Goal: Task Accomplishment & Management: Use online tool/utility

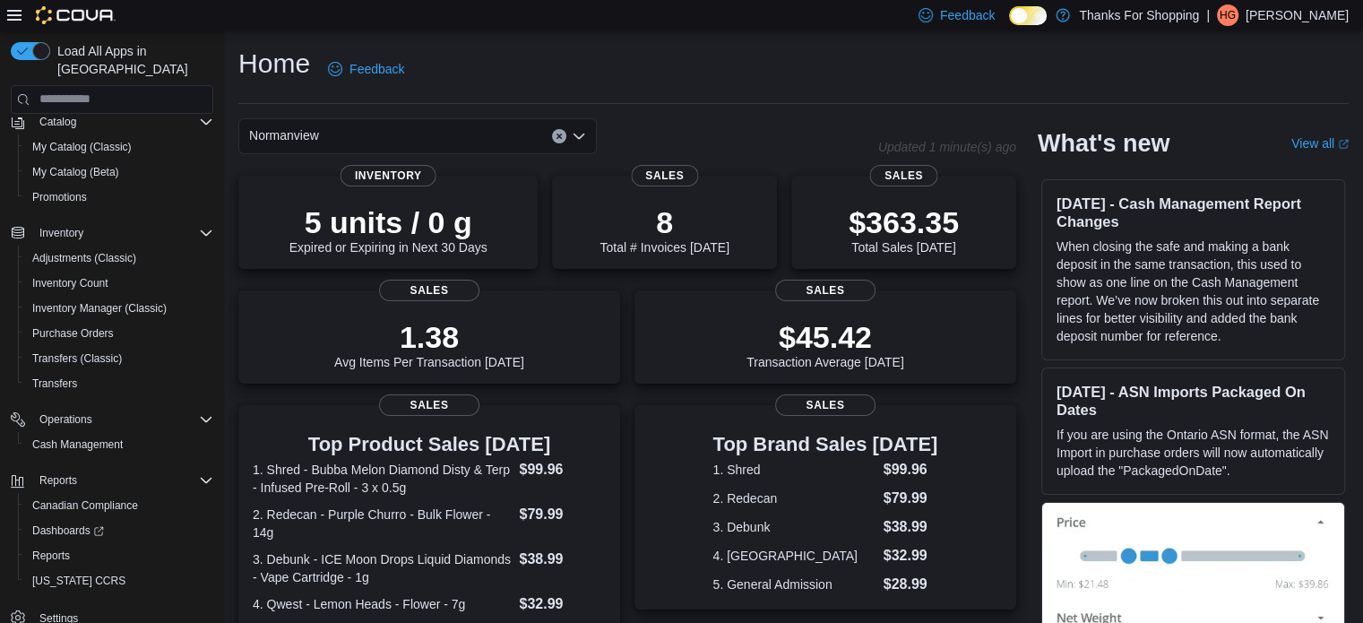
scroll to position [154, 0]
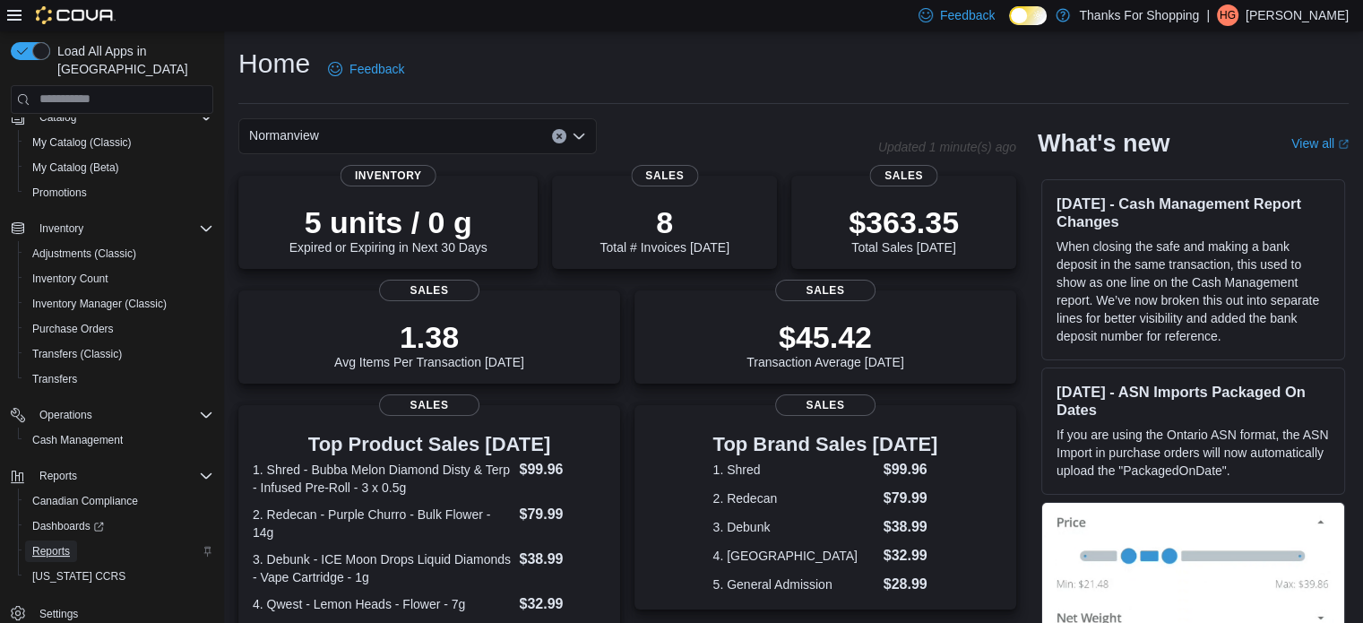
click at [61, 544] on span "Reports" at bounding box center [51, 551] width 38 height 14
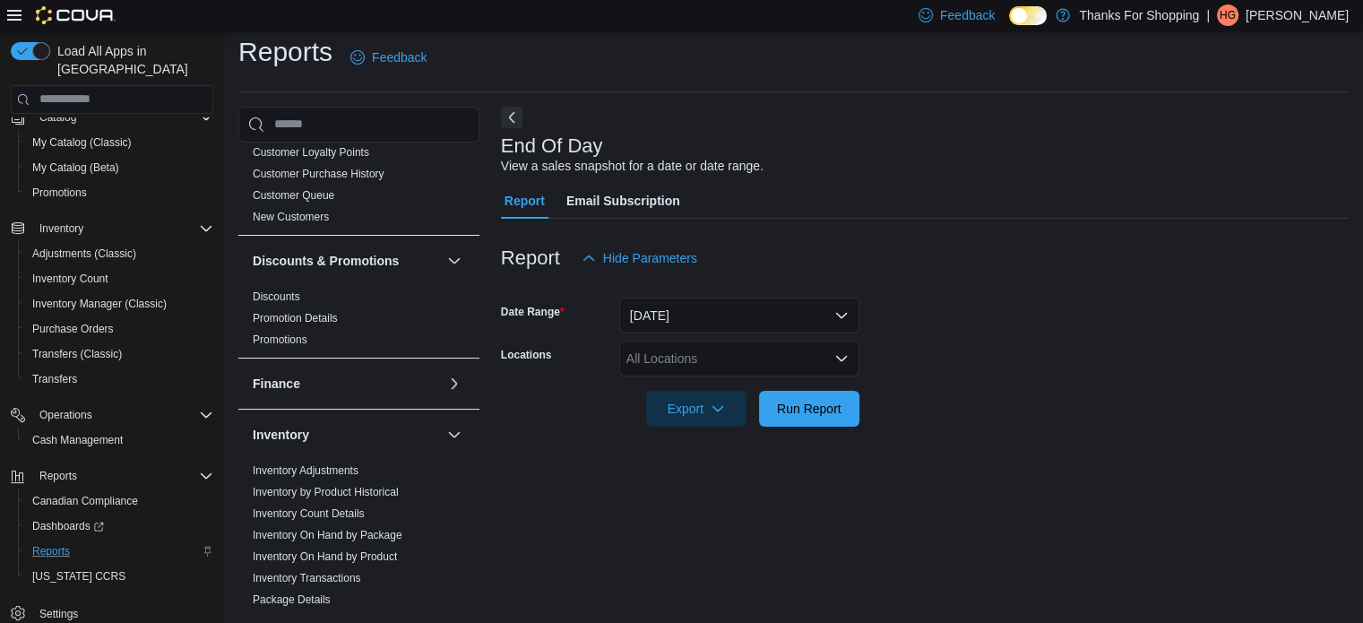
scroll to position [627, 0]
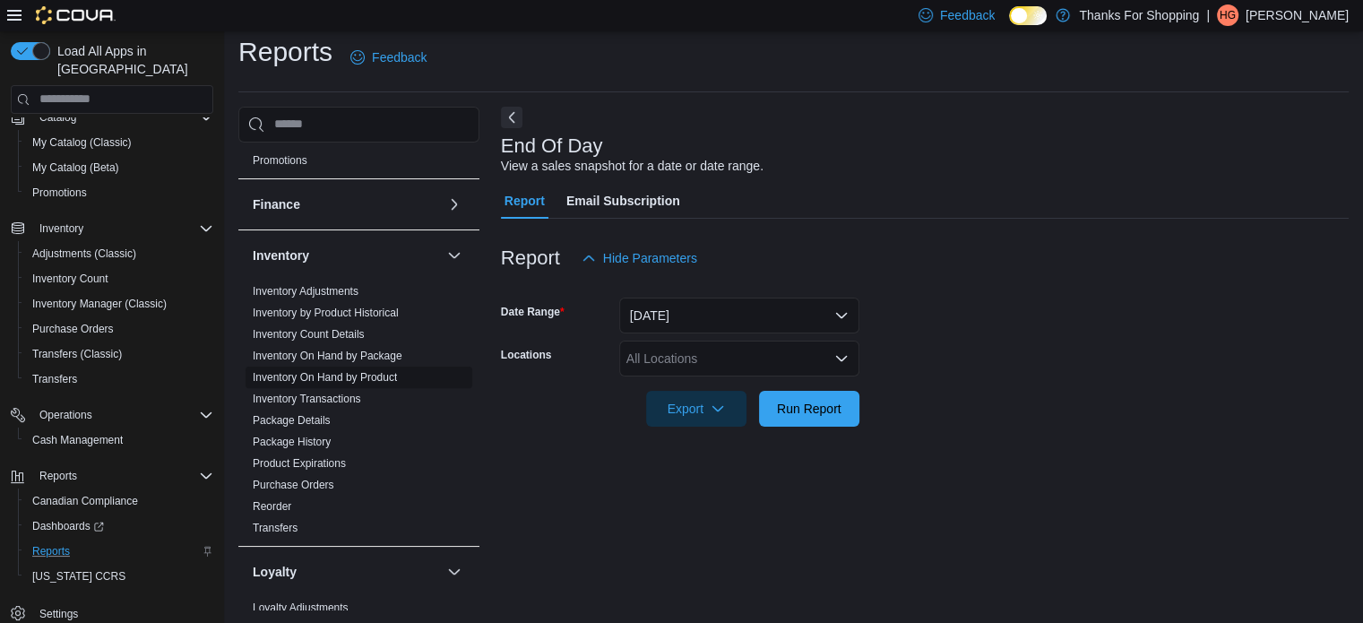
click at [395, 371] on link "Inventory On Hand by Product" at bounding box center [325, 377] width 144 height 13
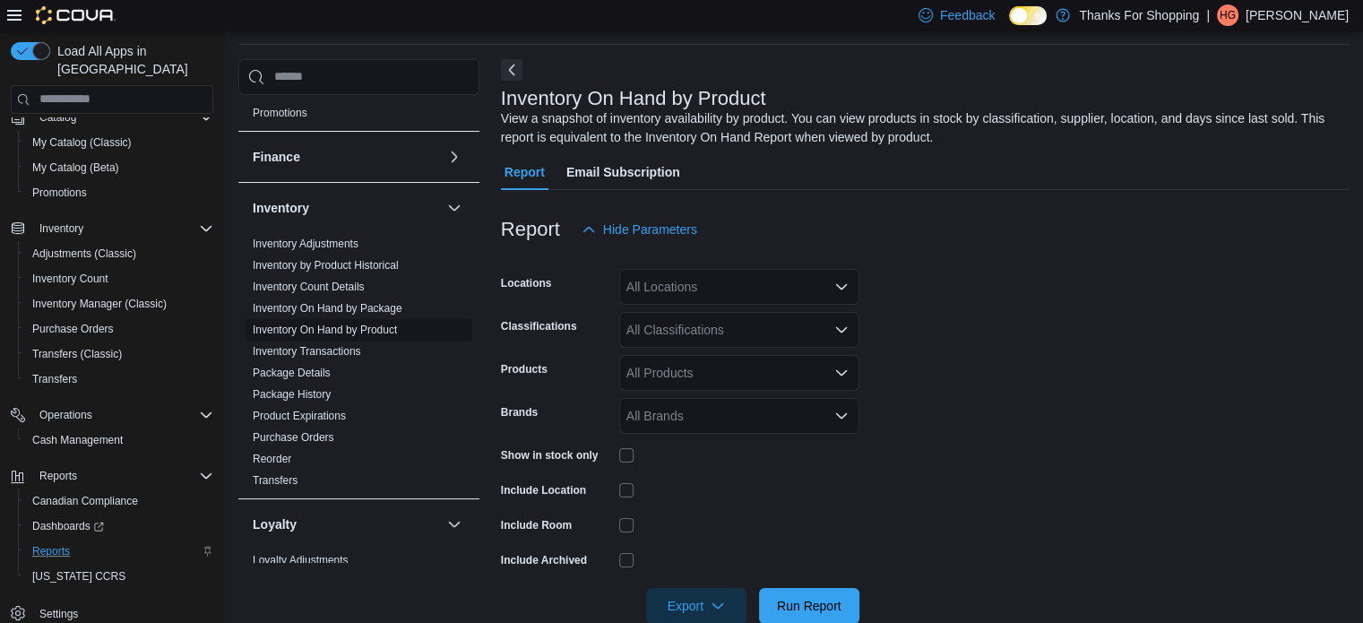
scroll to position [60, 0]
click at [679, 282] on div "All Locations" at bounding box center [739, 286] width 240 height 36
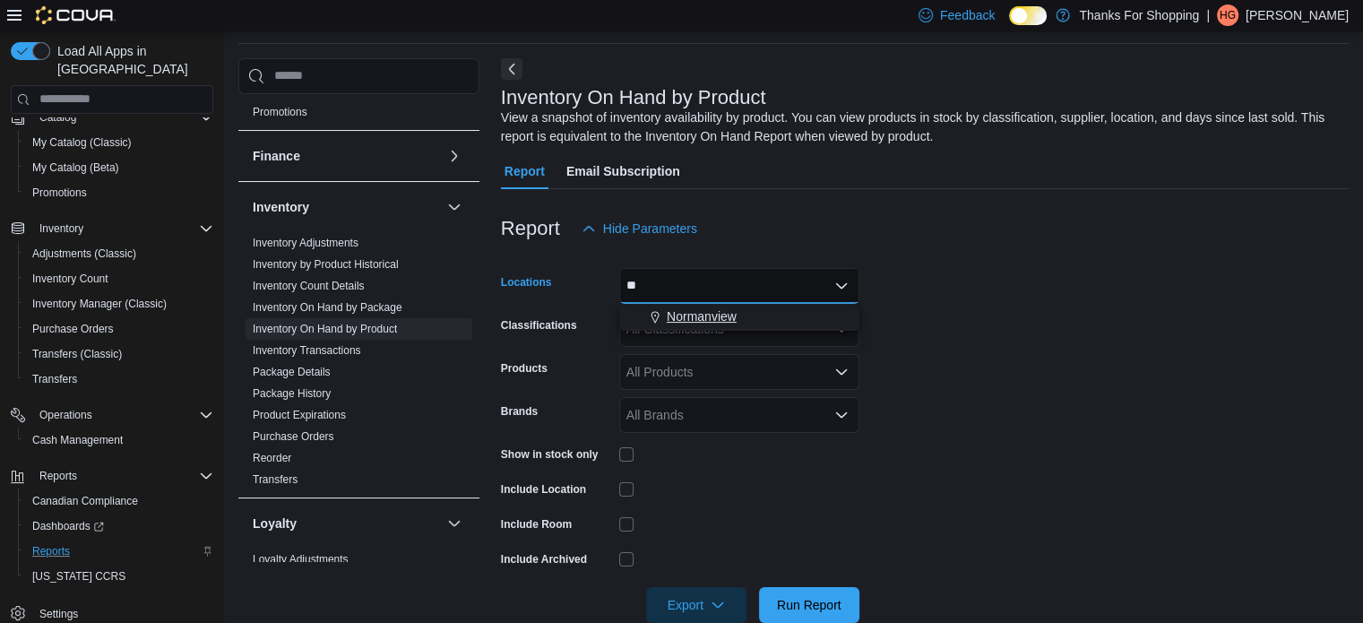
type input "**"
click at [721, 307] on span "Normanview" at bounding box center [702, 316] width 70 height 18
click at [957, 333] on form "Locations [GEOGRAPHIC_DATA] Classifications All Classifications Products All Pr…" at bounding box center [925, 434] width 848 height 376
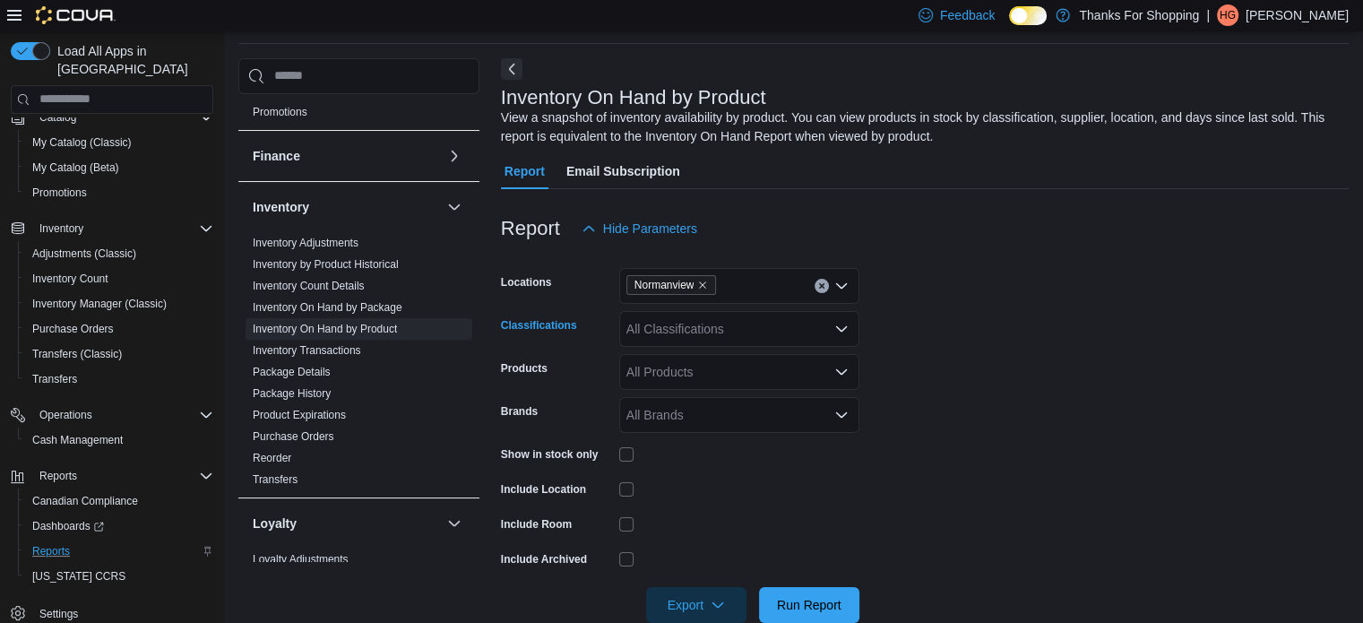
click at [760, 324] on div "All Classifications" at bounding box center [739, 329] width 240 height 36
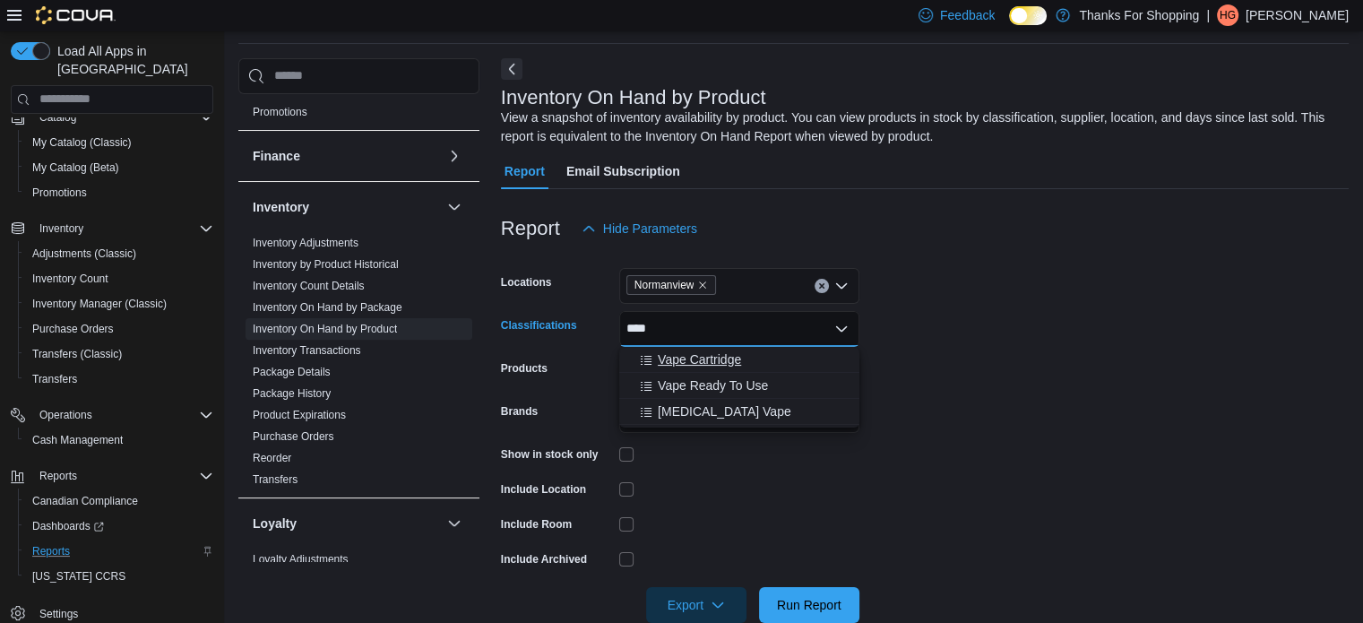
type input "****"
click at [719, 354] on span "Vape Cartridge" at bounding box center [699, 359] width 83 height 18
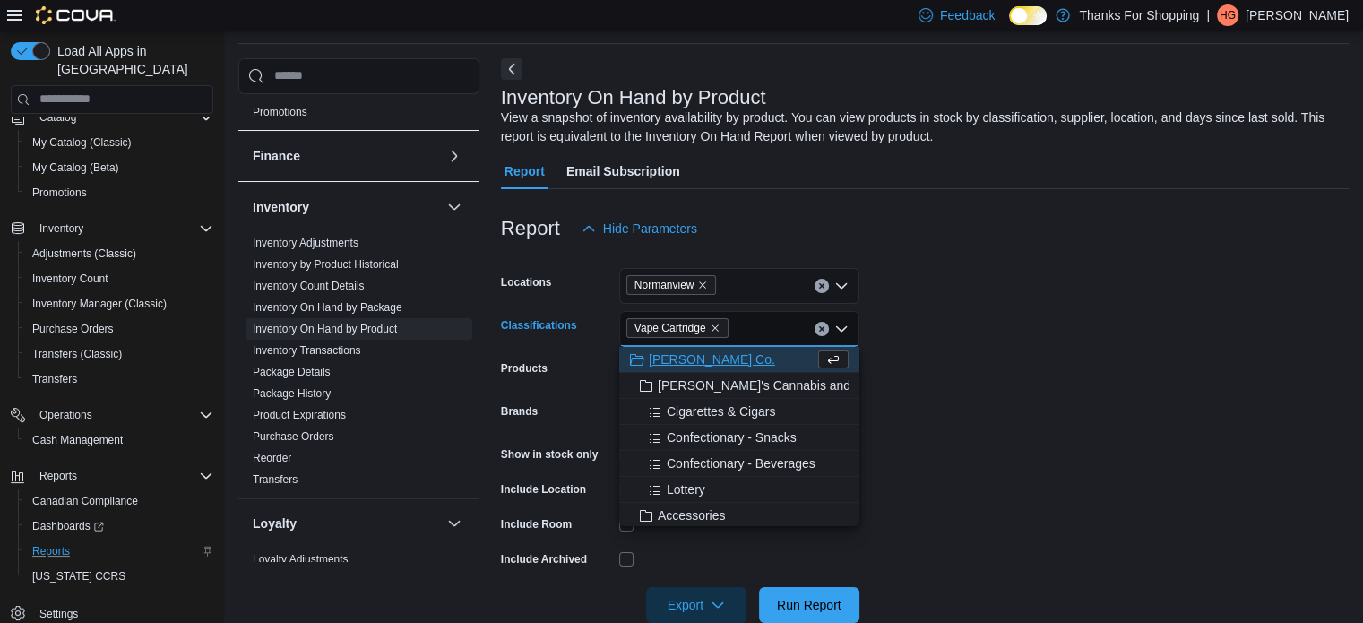
click at [756, 333] on div "Vape Cartridge Combo box. Selected. Vape Cartridge. Press Backspace to delete V…" at bounding box center [739, 329] width 240 height 36
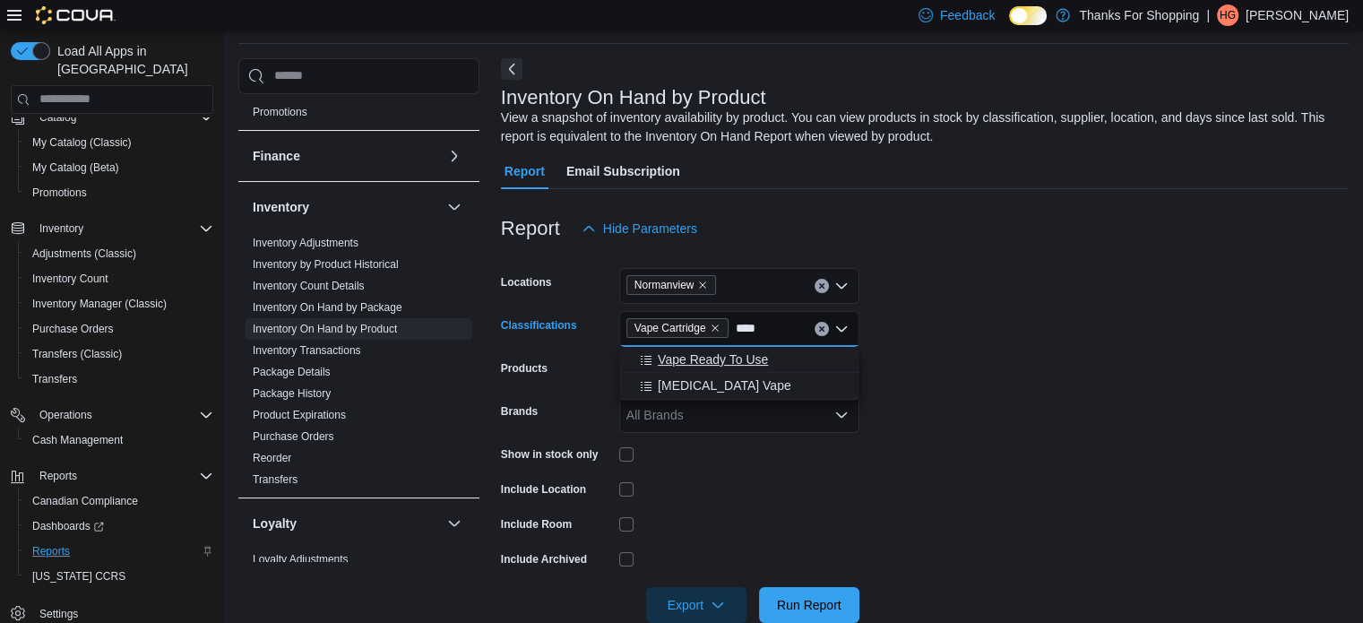
type input "****"
click at [747, 349] on button "Vape Ready To Use" at bounding box center [739, 360] width 240 height 26
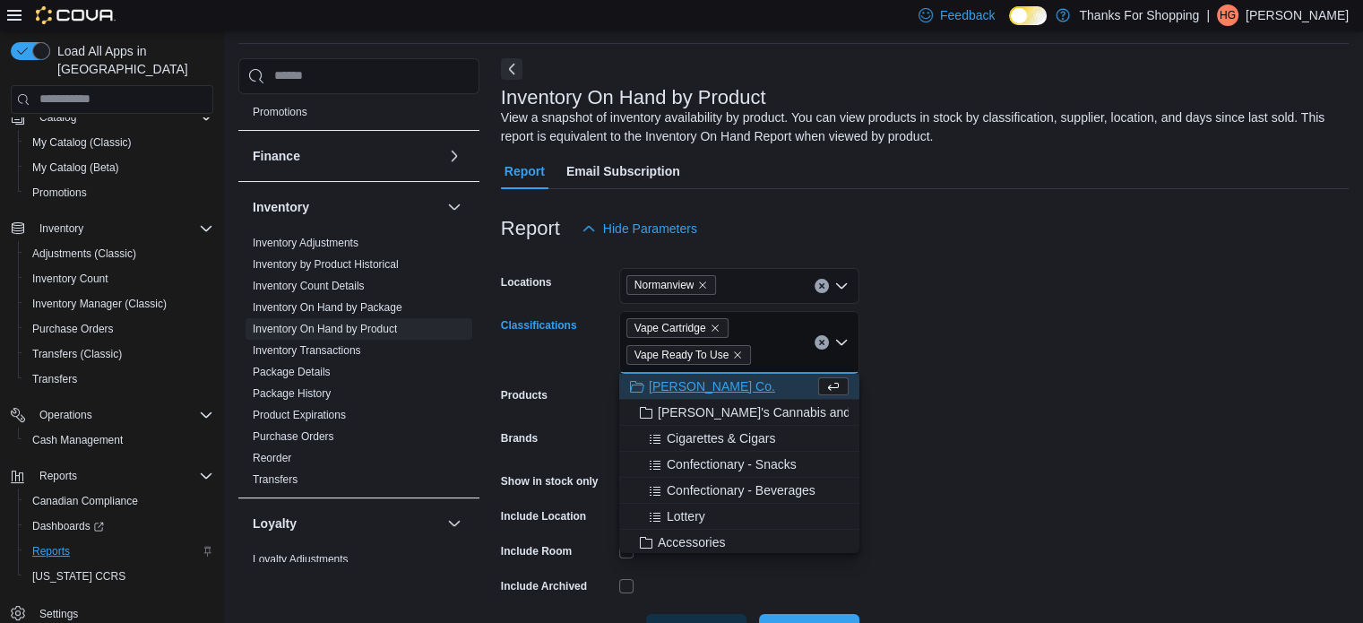
click at [957, 334] on form "Locations [GEOGRAPHIC_DATA] Classifications Vape Cartridge Vape Ready To Use Co…" at bounding box center [925, 447] width 848 height 403
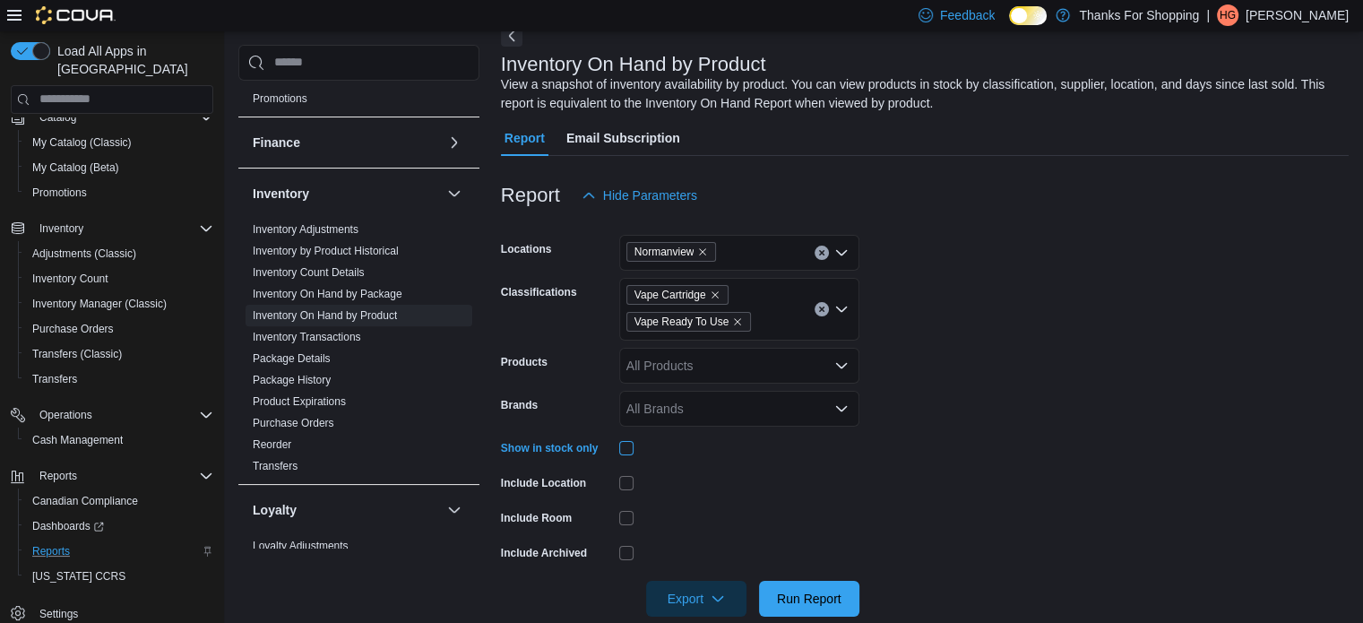
scroll to position [122, 0]
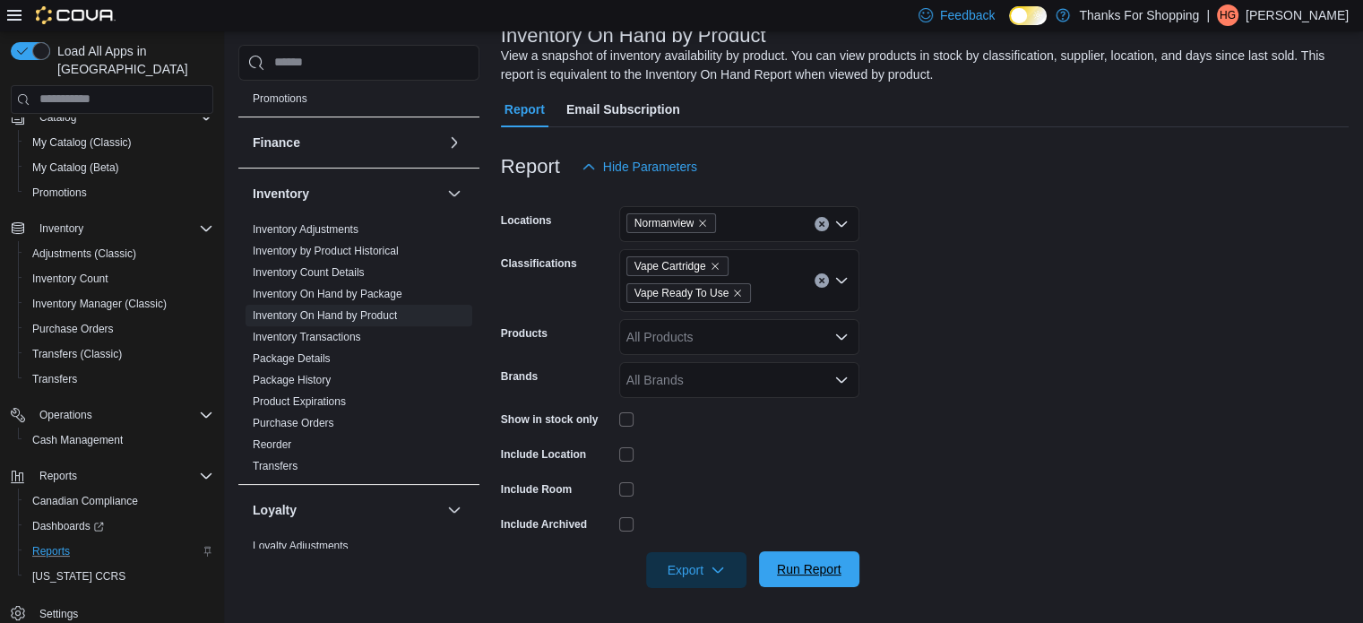
click at [815, 569] on span "Run Report" at bounding box center [809, 569] width 65 height 18
click at [710, 572] on span "Export" at bounding box center [696, 569] width 79 height 36
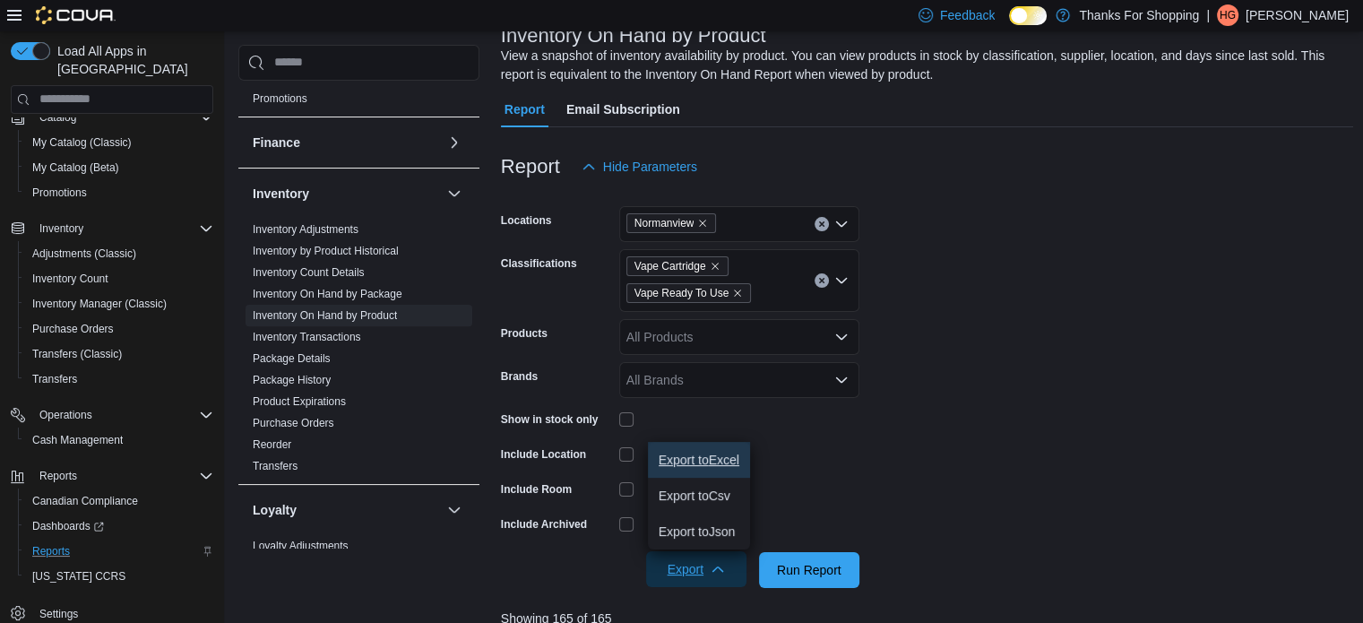
click at [704, 471] on button "Export to Excel" at bounding box center [699, 460] width 102 height 36
